Goal: Navigation & Orientation: Find specific page/section

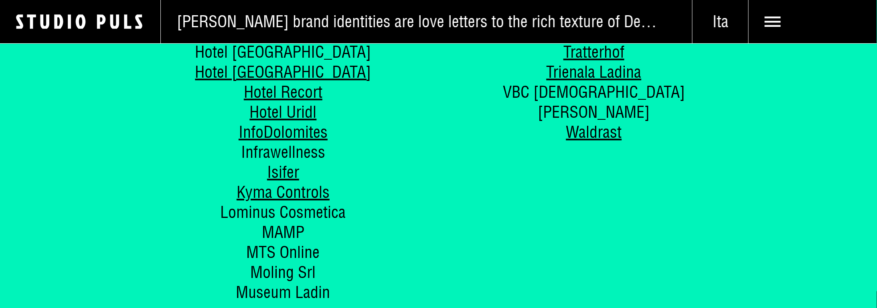
scroll to position [4250, 0]
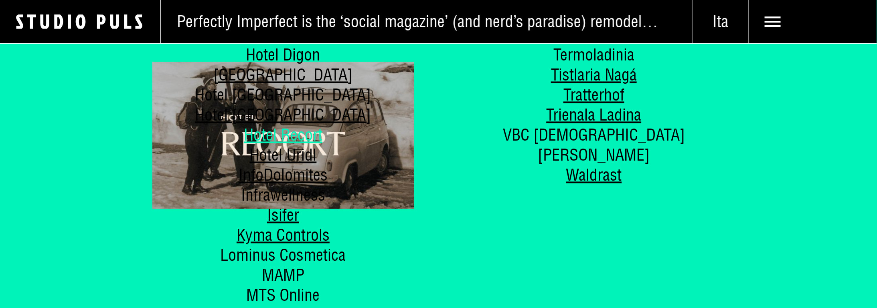
click at [293, 138] on link "Hotel Recort" at bounding box center [283, 135] width 79 height 20
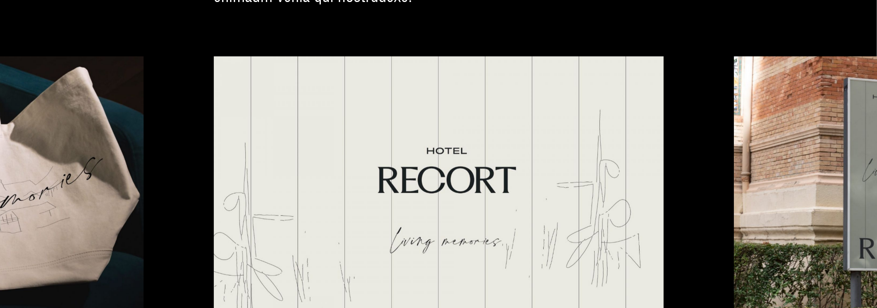
scroll to position [2245, 0]
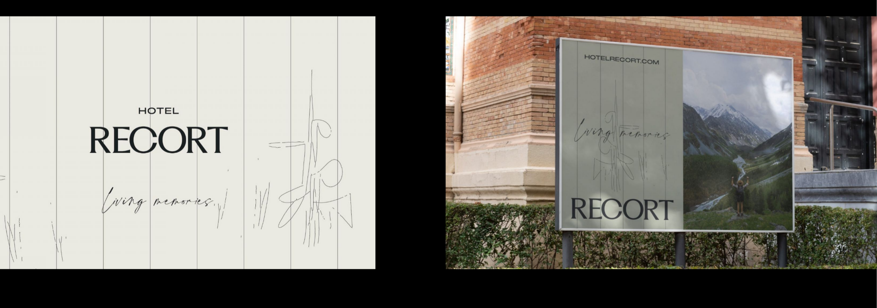
click at [505, 216] on div at bounding box center [438, 142] width 877 height 253
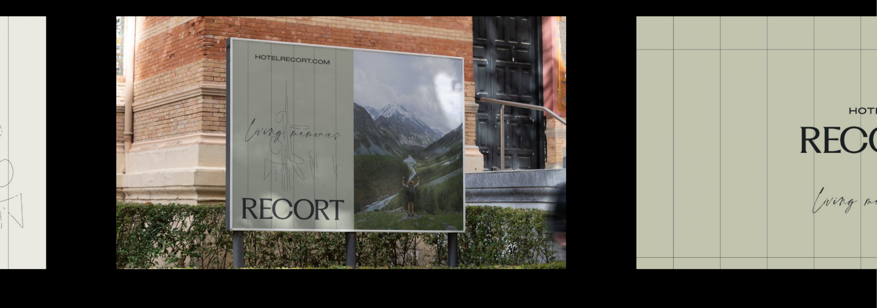
click at [636, 208] on img at bounding box center [861, 142] width 450 height 253
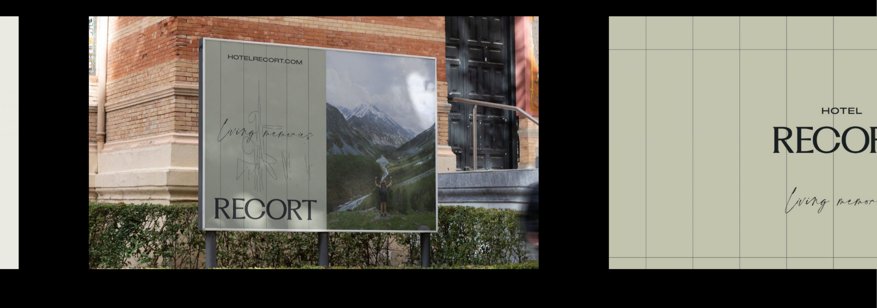
click at [487, 208] on div at bounding box center [438, 142] width 877 height 253
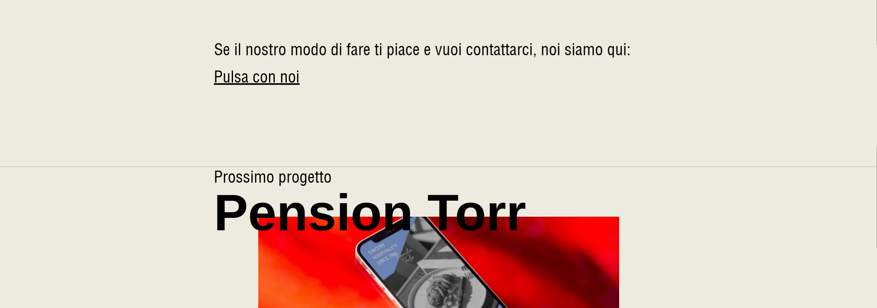
scroll to position [3755, 0]
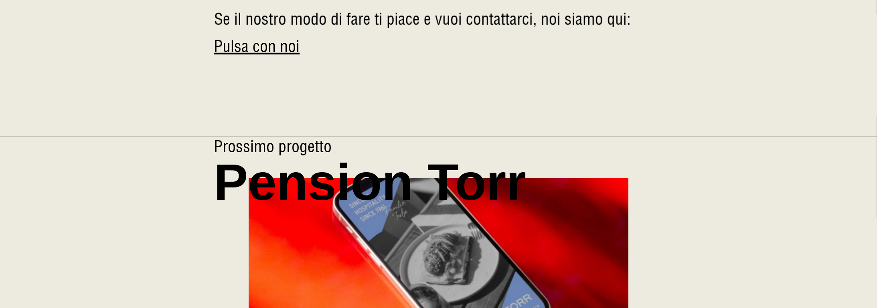
click at [476, 157] on span "Pension Torr" at bounding box center [370, 182] width 312 height 51
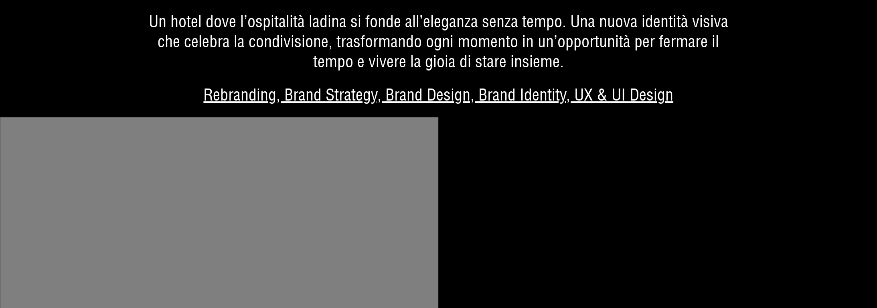
scroll to position [1523, 0]
